Goal: Register for event/course

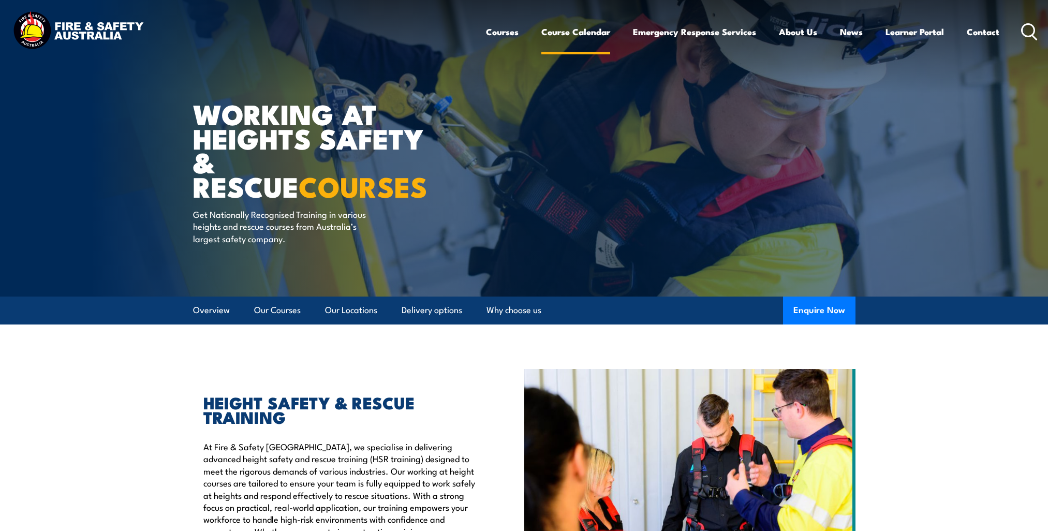
click at [562, 36] on link "Course Calendar" at bounding box center [575, 31] width 69 height 27
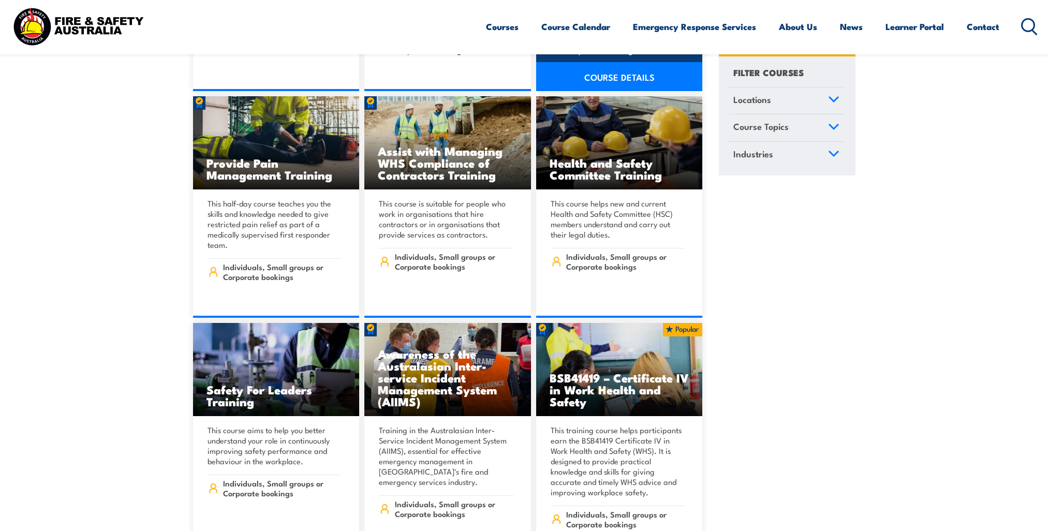
scroll to position [5639, 0]
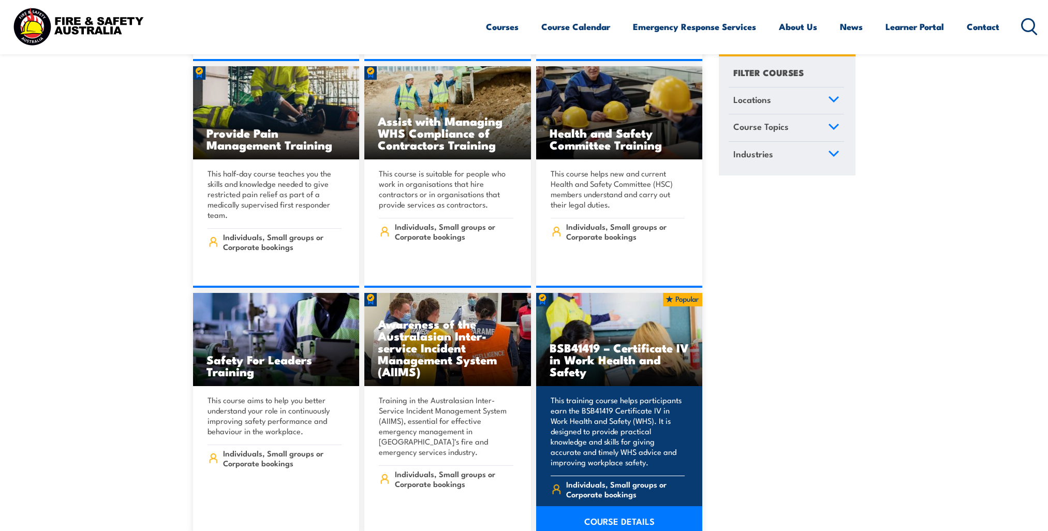
click at [644, 341] on h3 "BSB41419 – Certificate IV in Work Health and Safety" at bounding box center [619, 359] width 140 height 36
click at [607, 506] on link "COURSE DETAILS" at bounding box center [619, 520] width 167 height 29
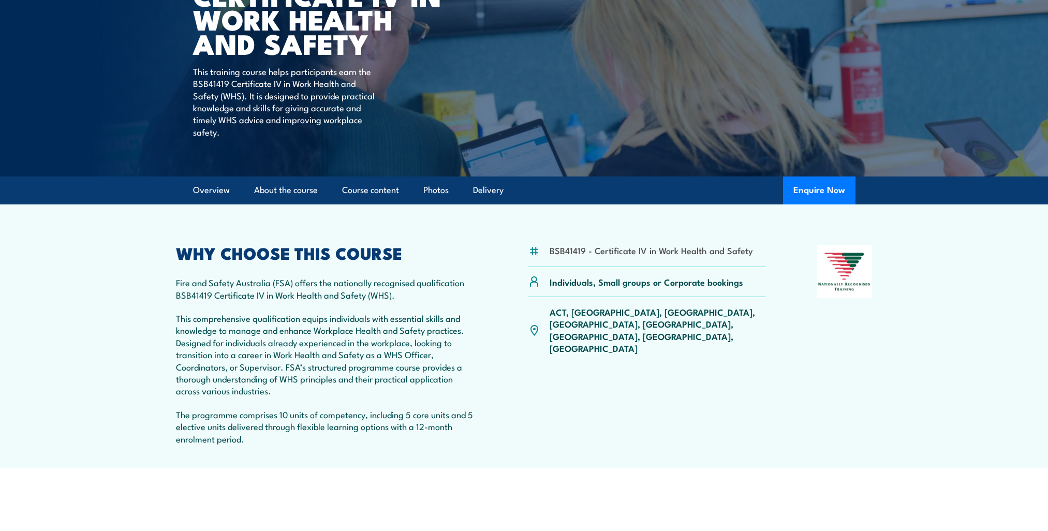
scroll to position [52, 0]
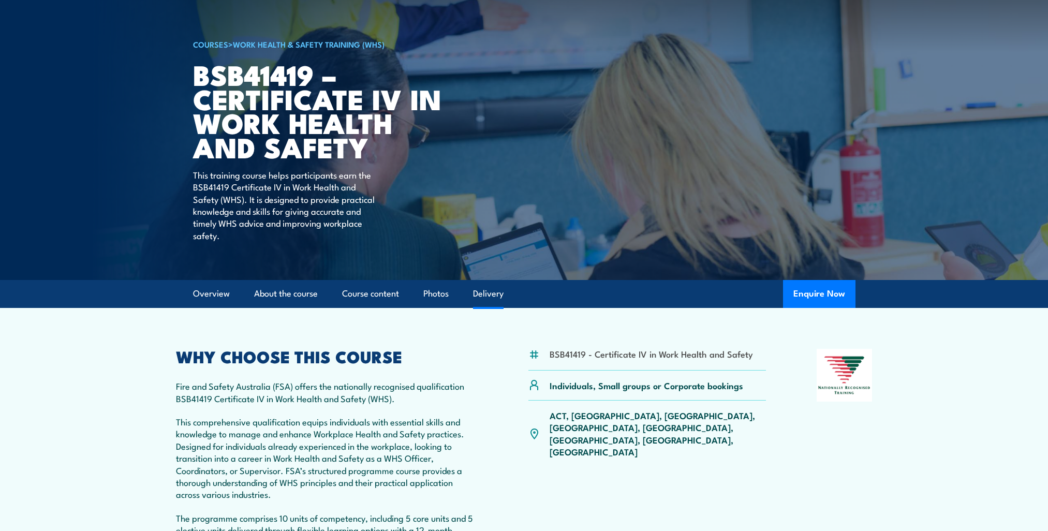
click at [485, 294] on link "Delivery" at bounding box center [488, 293] width 31 height 27
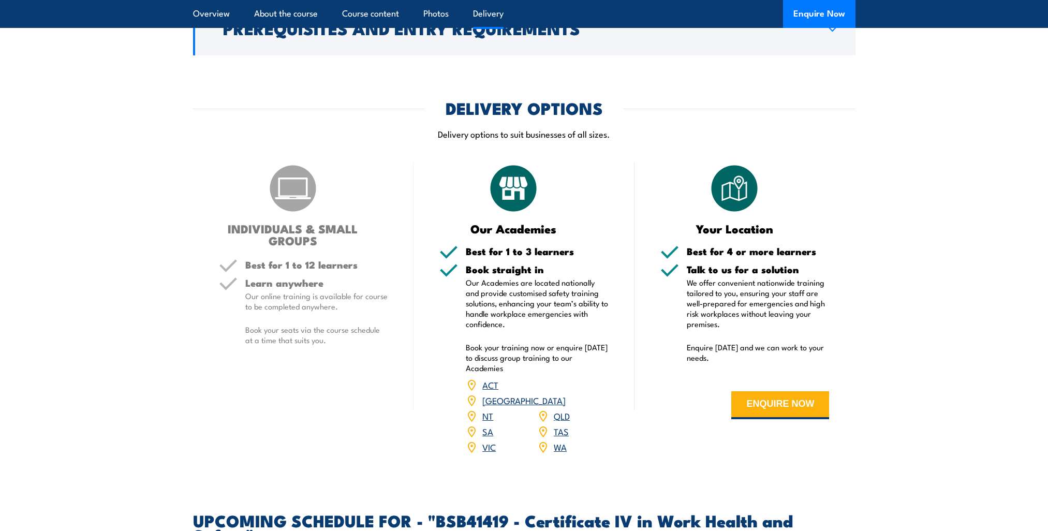
scroll to position [2864, 0]
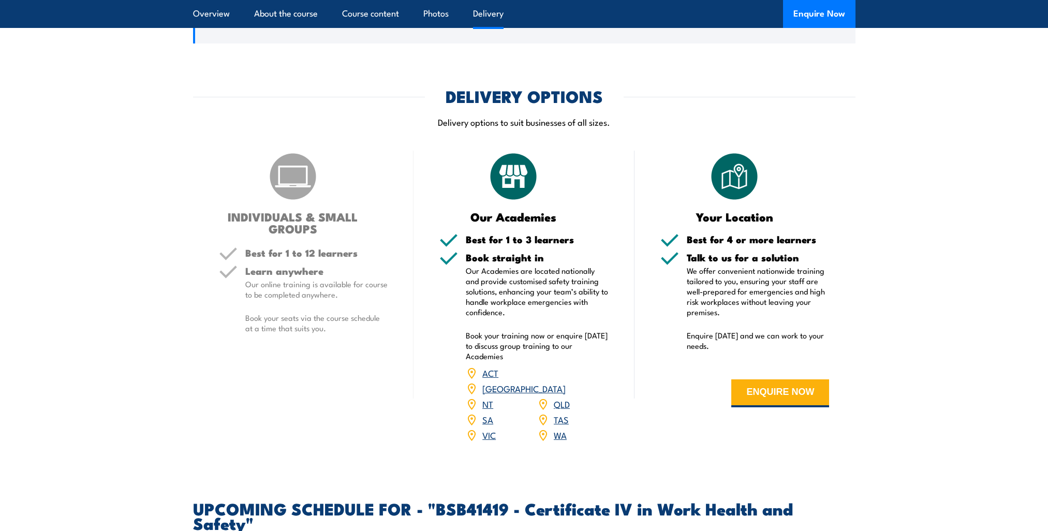
click at [562, 397] on link "QLD" at bounding box center [562, 403] width 16 height 12
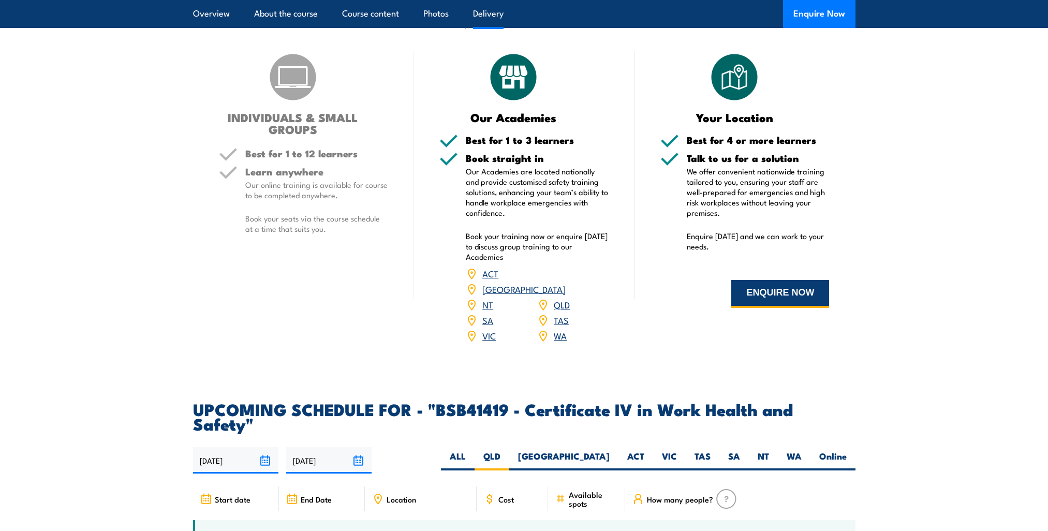
scroll to position [2962, 0]
click at [562, 299] on link "QLD" at bounding box center [562, 305] width 16 height 12
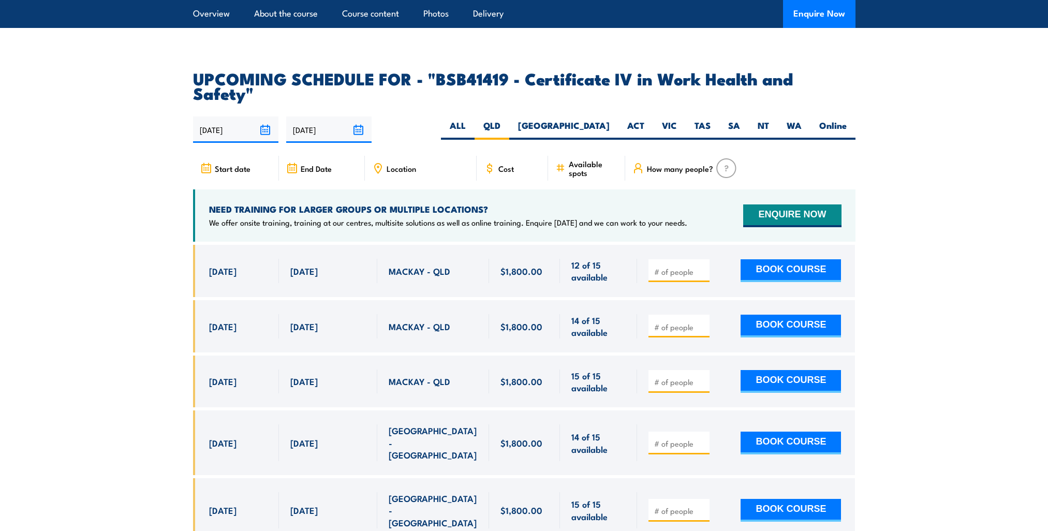
scroll to position [3325, 0]
